Goal: Find contact information: Find contact information

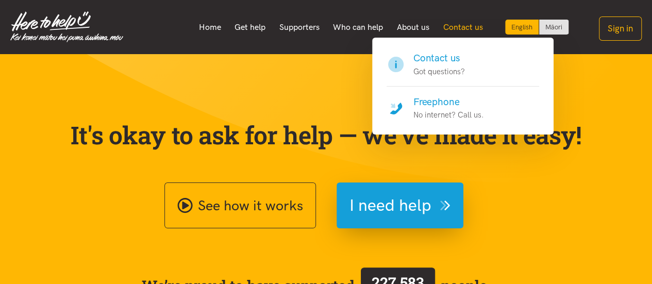
click at [465, 28] on link "Contact us" at bounding box center [463, 28] width 54 height 22
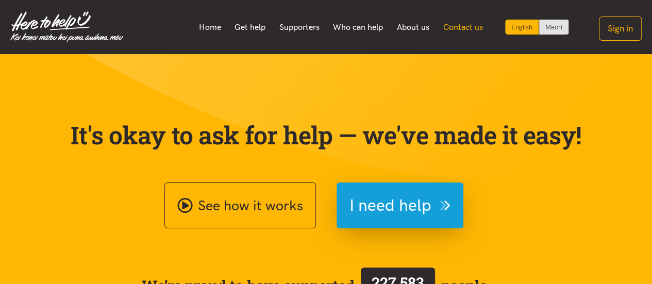
click at [477, 34] on link "Contact us" at bounding box center [463, 28] width 54 height 22
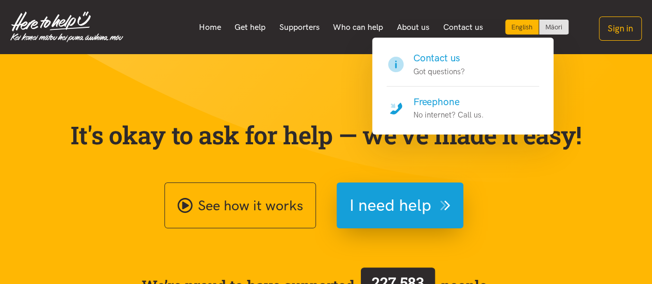
click at [446, 65] on h4 "Contact us" at bounding box center [440, 58] width 52 height 14
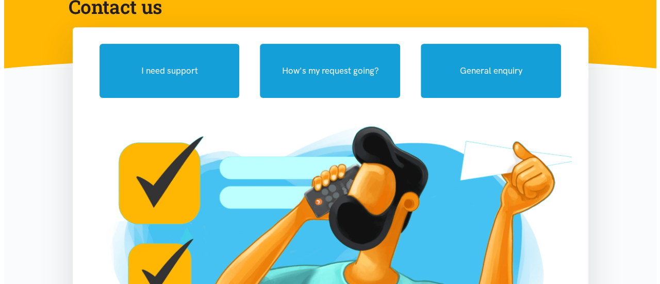
scroll to position [110, 0]
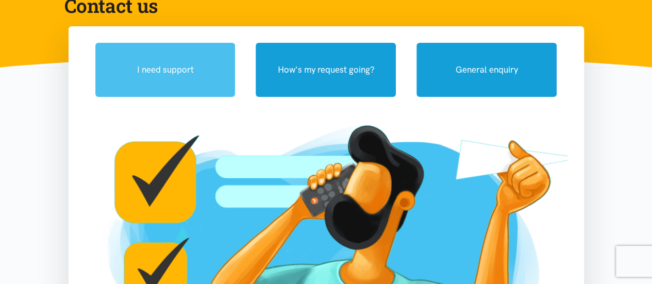
click at [186, 97] on button "I need support" at bounding box center [165, 70] width 140 height 54
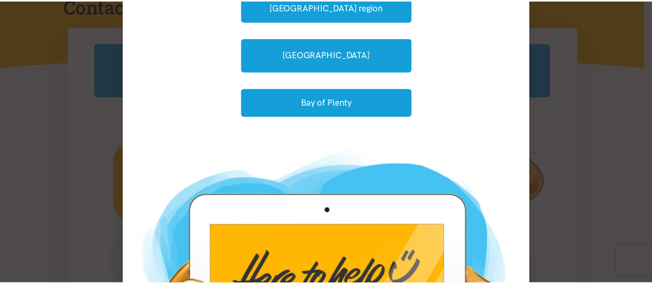
scroll to position [0, 0]
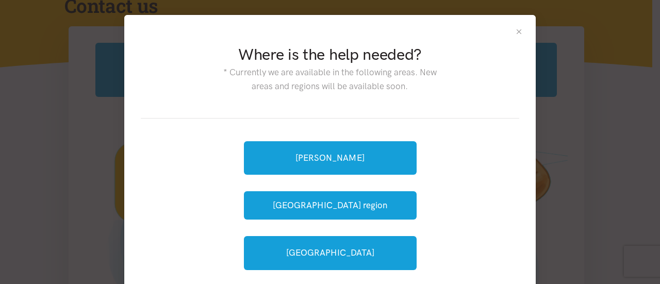
click at [515, 36] on button "Close" at bounding box center [519, 31] width 9 height 9
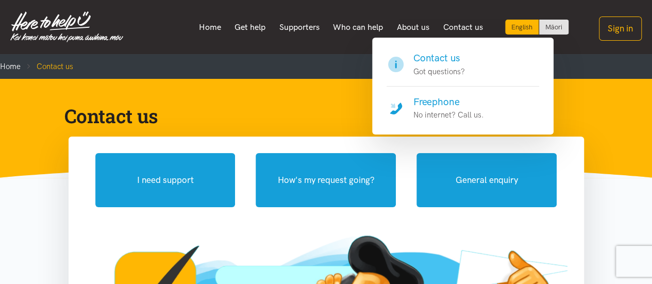
click at [432, 109] on h4 "Freephone" at bounding box center [449, 102] width 71 height 14
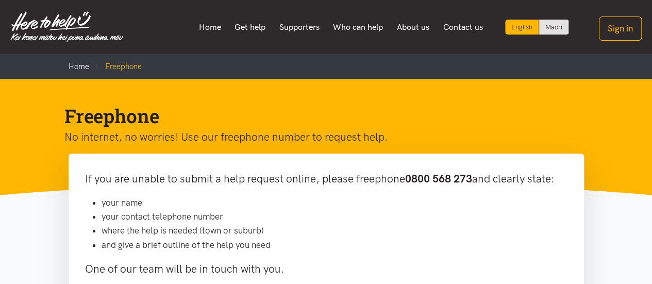
click at [256, 128] on h1 "Freephone" at bounding box center [317, 116] width 507 height 25
click at [372, 224] on li "your contact telephone number" at bounding box center [335, 217] width 466 height 14
